Goal: Find contact information: Find contact information

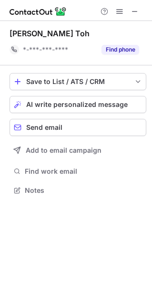
scroll to position [183, 152]
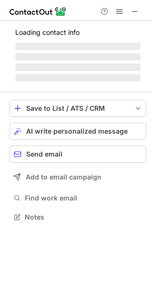
scroll to position [246, 152]
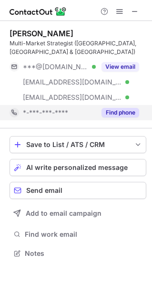
click at [118, 112] on button "Find phone" at bounding box center [121, 113] width 38 height 10
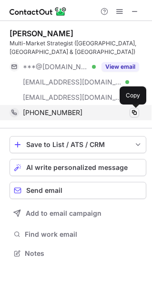
click at [136, 113] on span at bounding box center [135, 113] width 8 height 8
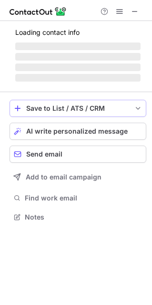
scroll to position [207, 152]
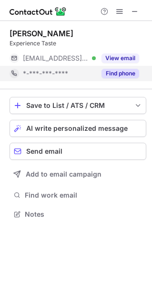
click at [116, 78] on div "Find phone" at bounding box center [117, 73] width 43 height 15
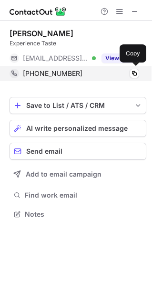
click at [128, 75] on div "+6588186566" at bounding box center [81, 73] width 116 height 9
